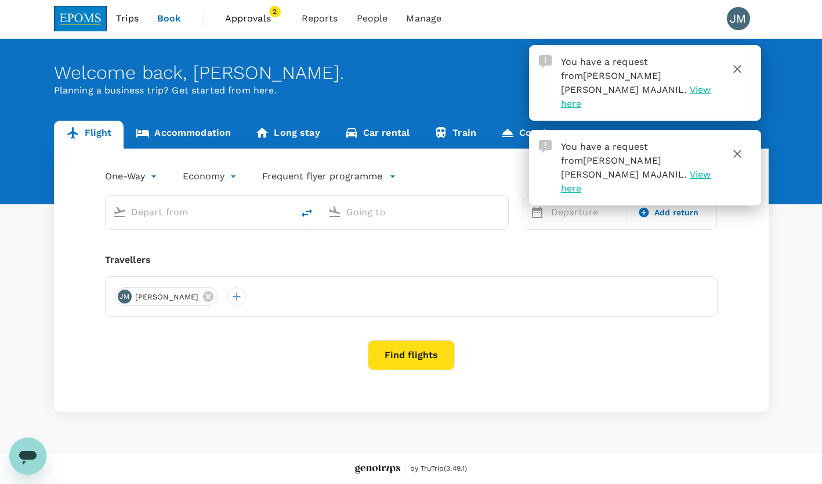
scroll to position [1, 0]
click at [681, 84] on span "View here" at bounding box center [636, 96] width 150 height 25
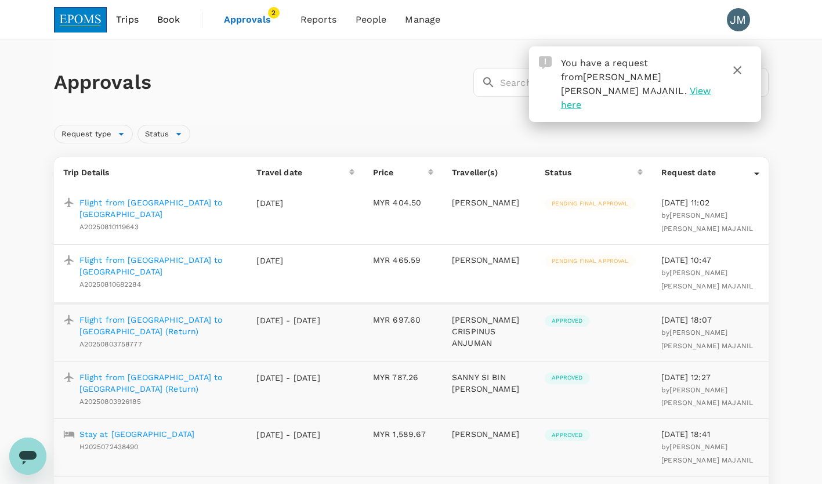
click at [147, 254] on p "Flight from [GEOGRAPHIC_DATA] to [GEOGRAPHIC_DATA]" at bounding box center [159, 265] width 159 height 23
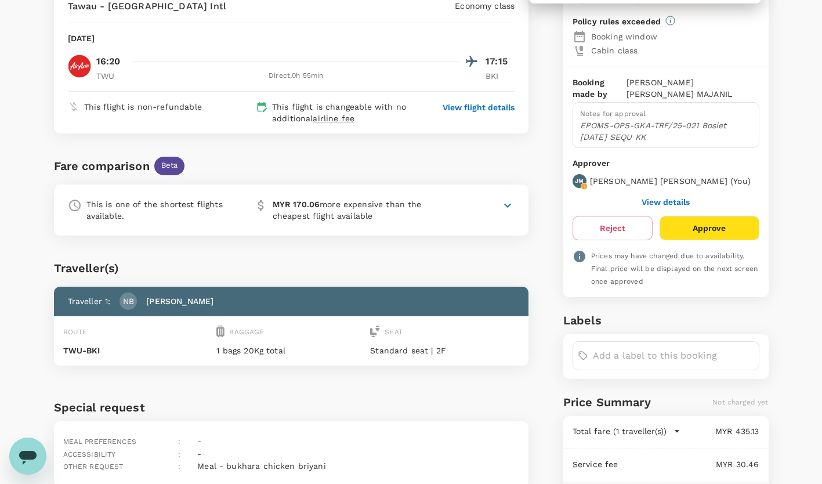
scroll to position [114, 0]
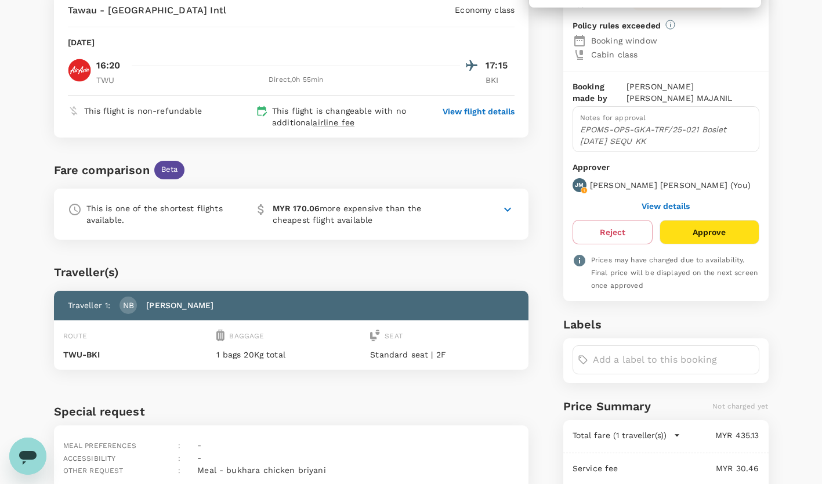
click at [710, 220] on button "Approve" at bounding box center [709, 232] width 99 height 24
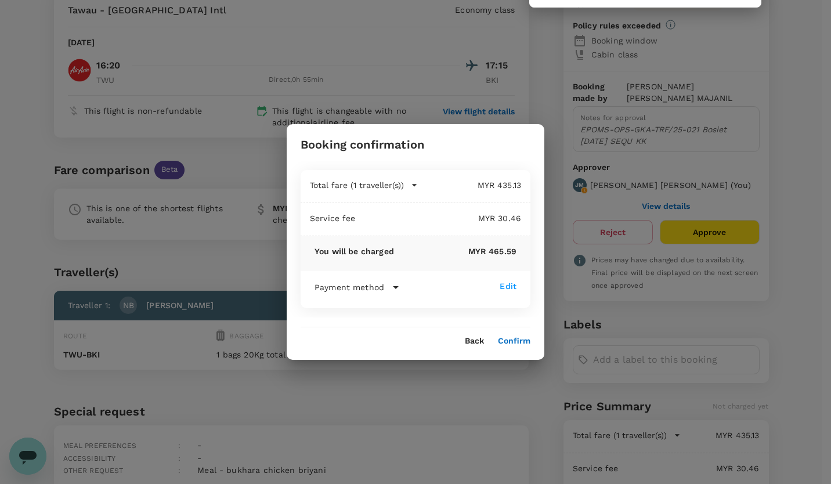
click at [519, 335] on div "Back Confirm" at bounding box center [416, 336] width 258 height 19
click at [511, 344] on button "Confirm" at bounding box center [514, 341] width 32 height 9
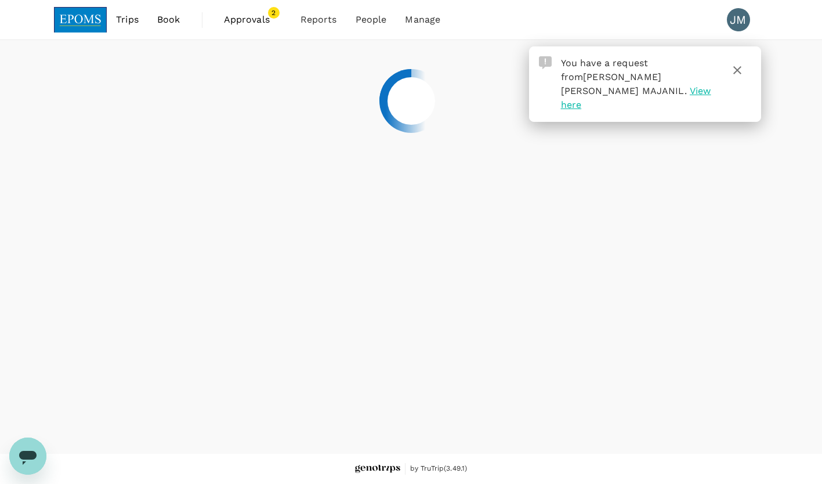
scroll to position [0, 0]
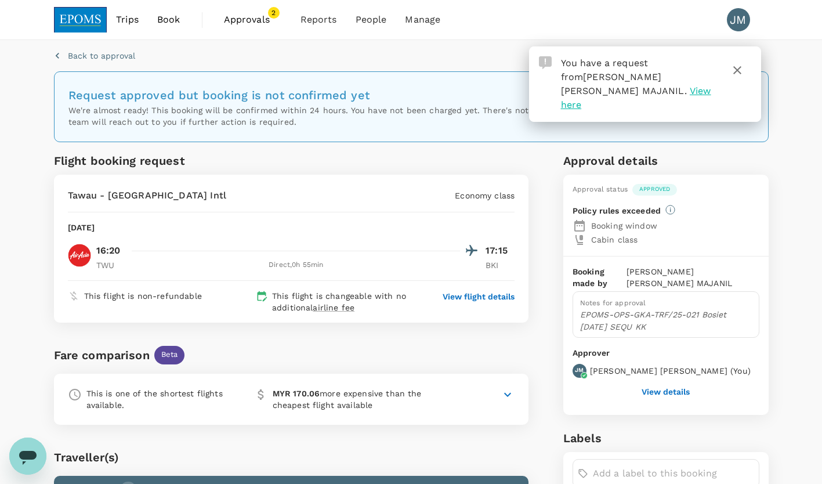
click at [664, 85] on span "View here" at bounding box center [636, 97] width 150 height 25
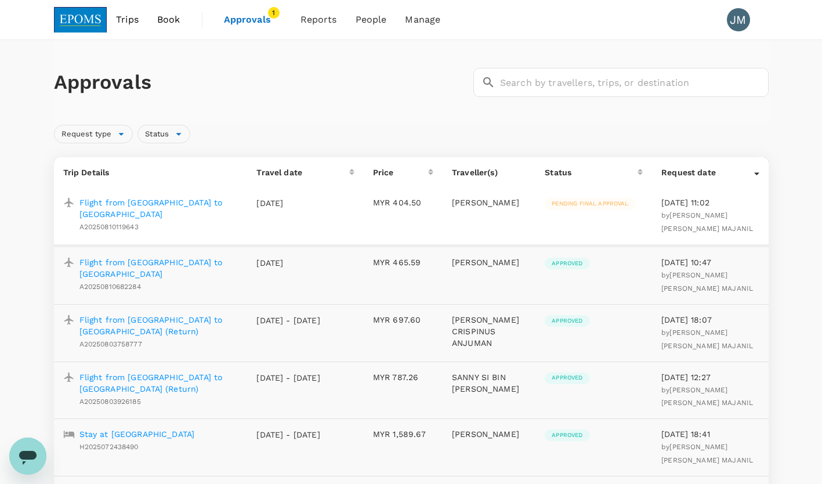
click at [158, 200] on p "Flight from [GEOGRAPHIC_DATA] to [GEOGRAPHIC_DATA]" at bounding box center [159, 208] width 159 height 23
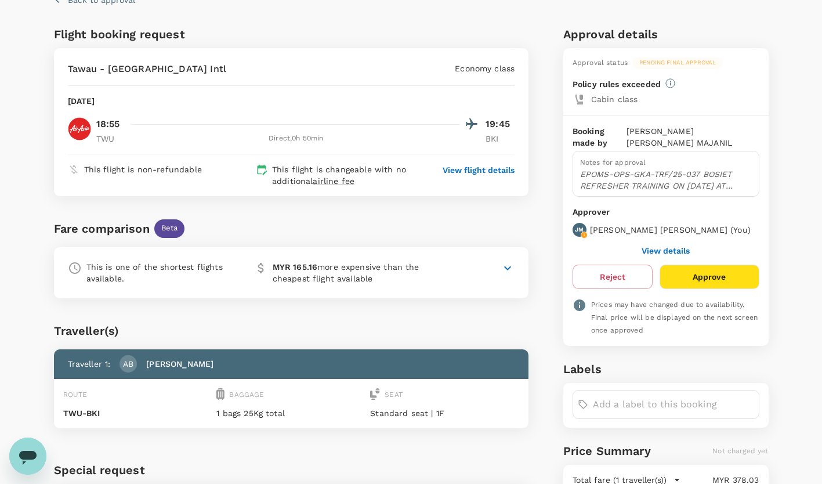
scroll to position [57, 0]
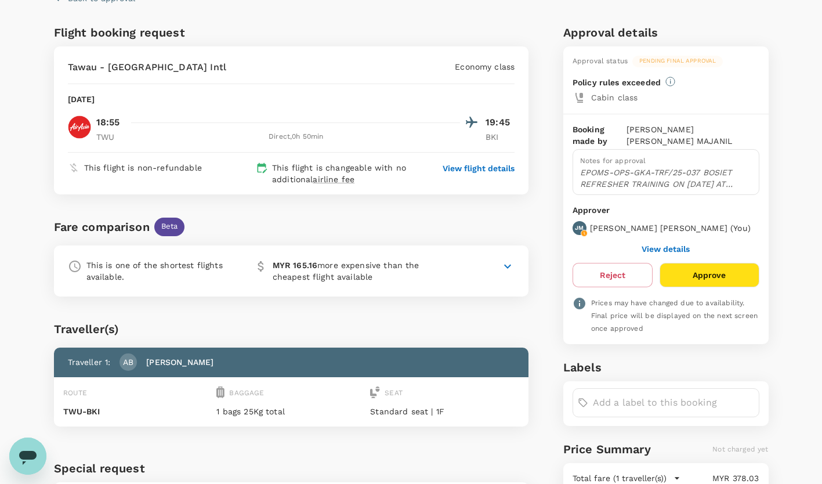
click at [667, 244] on button "View details" at bounding box center [666, 248] width 48 height 9
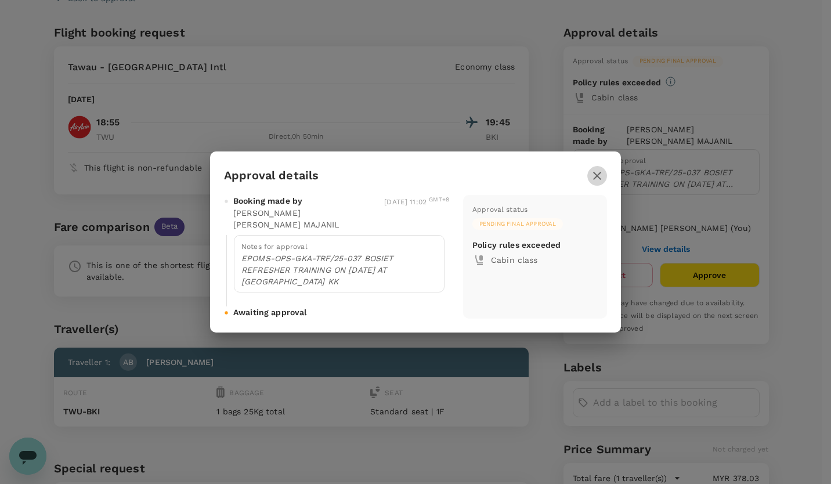
click at [601, 183] on icon "button" at bounding box center [597, 176] width 14 height 14
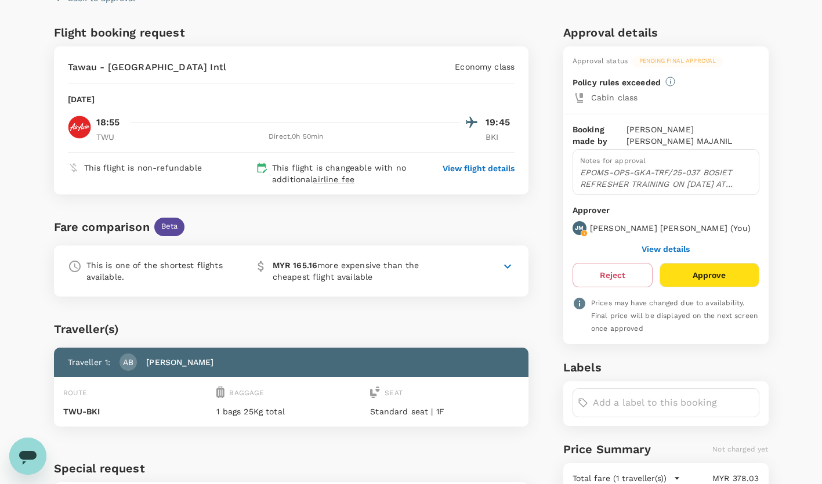
click at [700, 263] on button "Approve" at bounding box center [709, 275] width 99 height 24
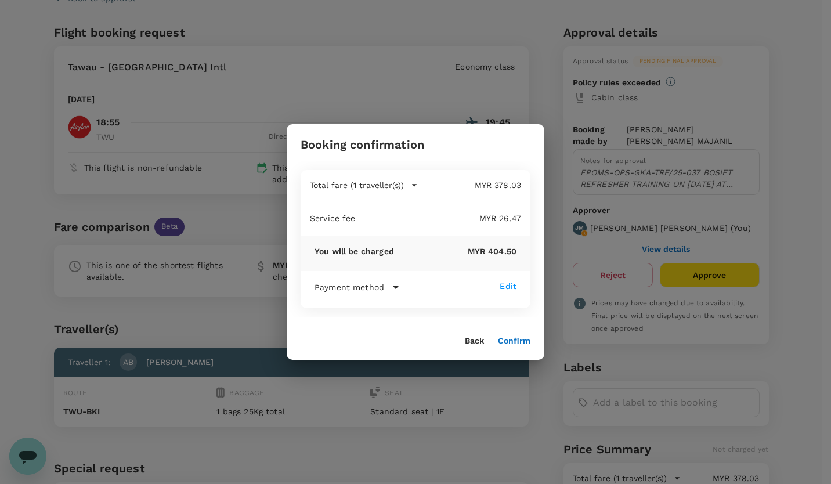
click at [515, 343] on button "Confirm" at bounding box center [514, 341] width 32 height 9
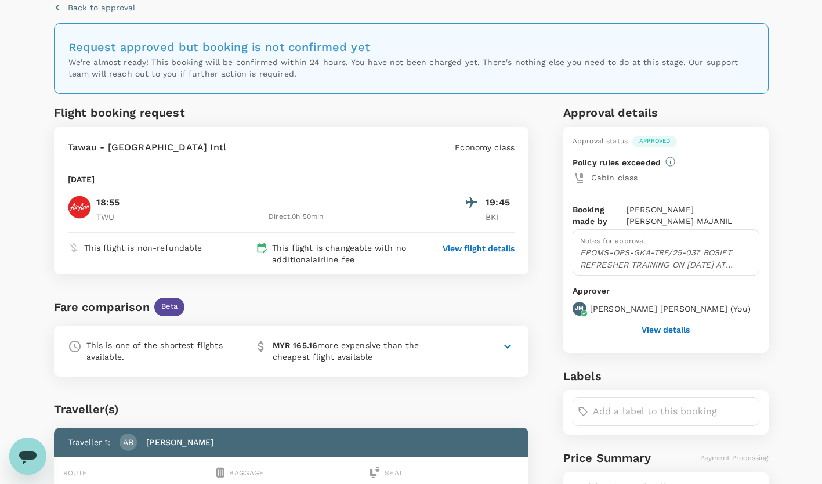
scroll to position [0, 0]
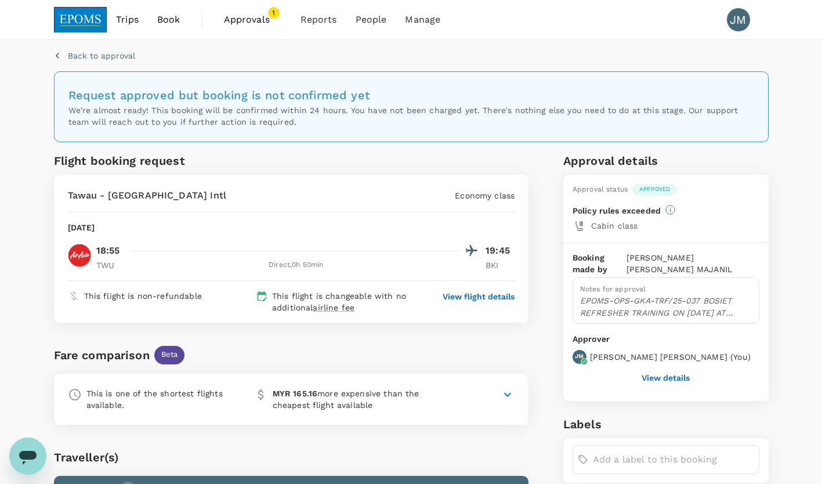
click at [250, 20] on span "Approvals" at bounding box center [253, 20] width 58 height 14
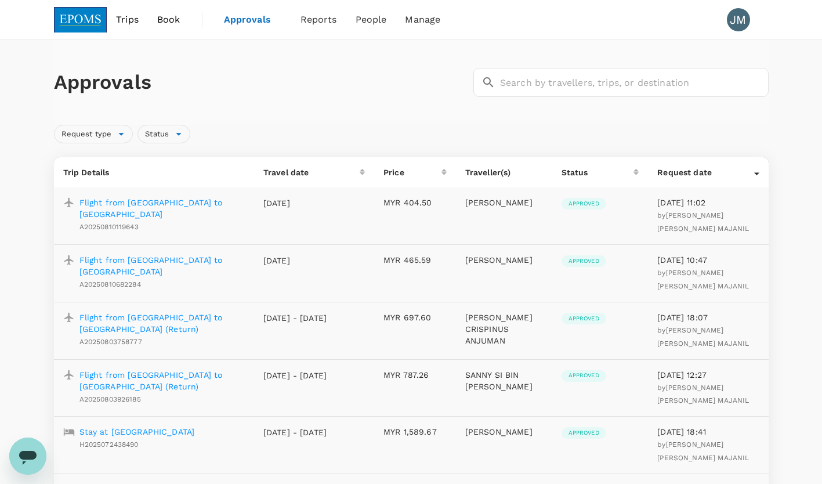
click at [129, 20] on span "Trips" at bounding box center [127, 20] width 23 height 14
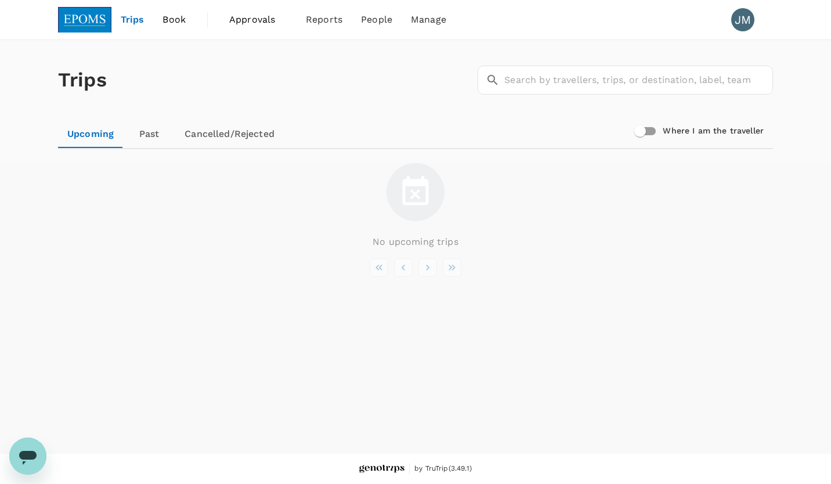
click at [176, 21] on span "Book" at bounding box center [173, 20] width 23 height 14
